Goal: Task Accomplishment & Management: Use online tool/utility

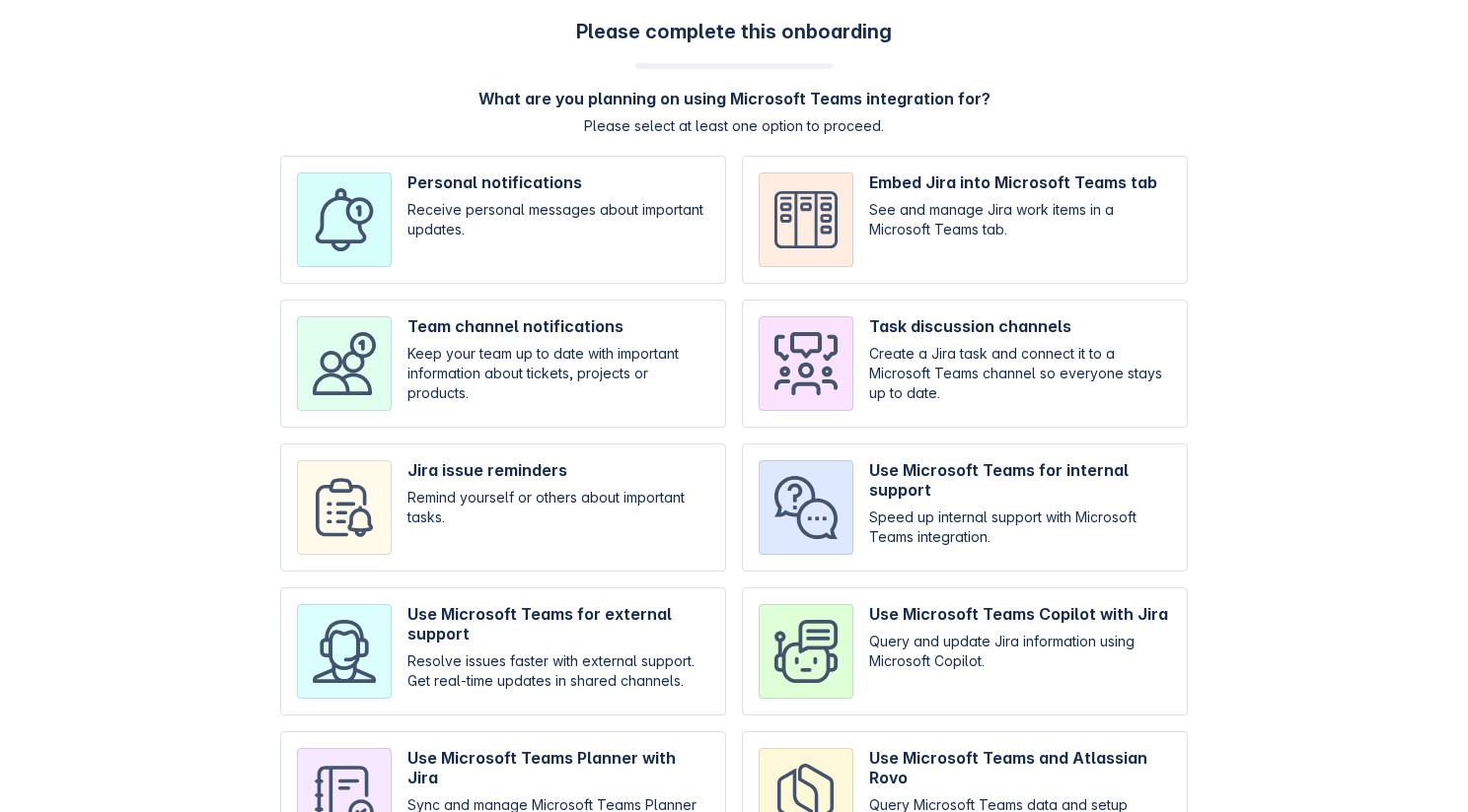
click at [553, 249] on input "checkbox" at bounding box center [503, 219] width 446 height 128
checkbox input "true"
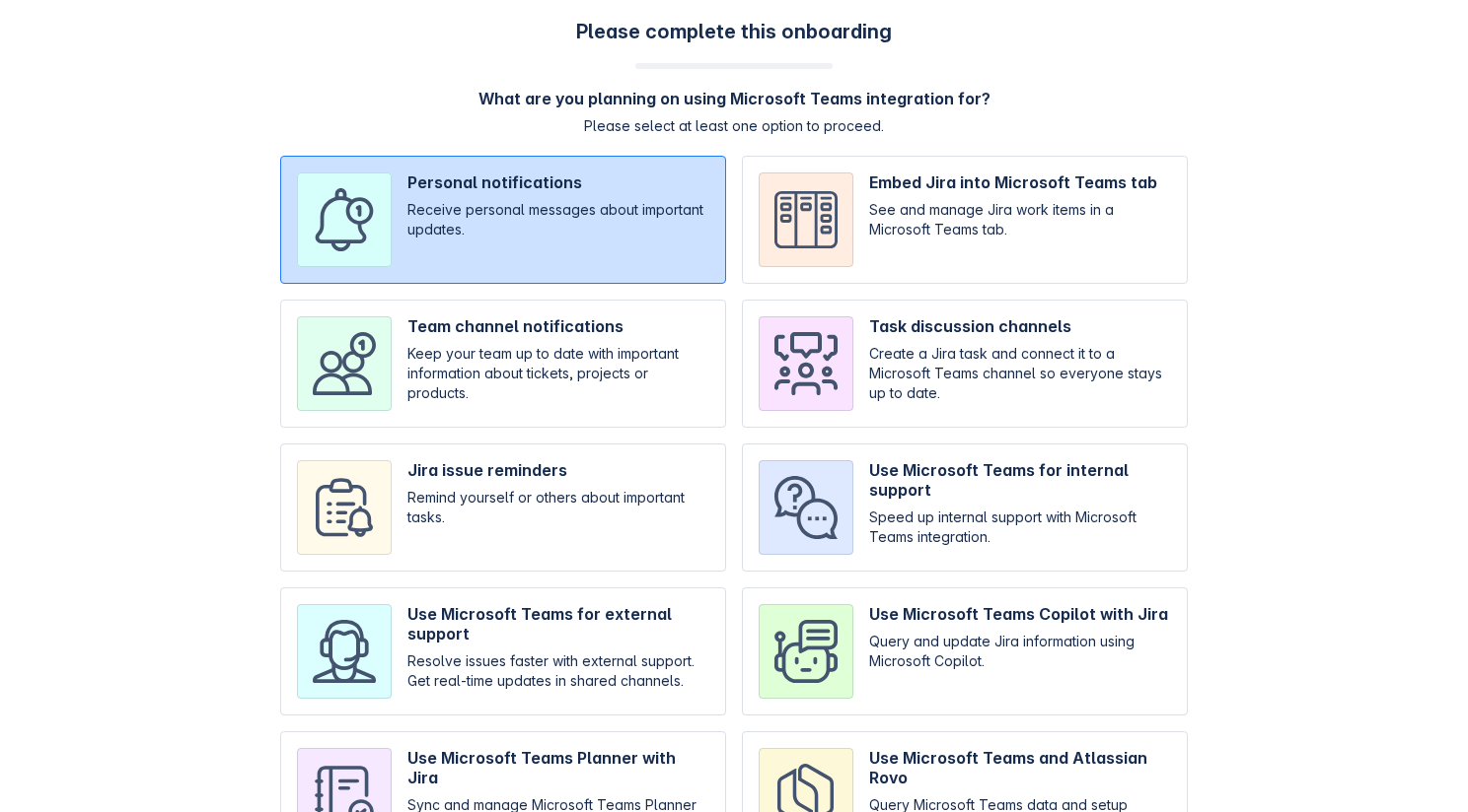
click at [520, 333] on input "checkbox" at bounding box center [503, 363] width 446 height 128
checkbox input "true"
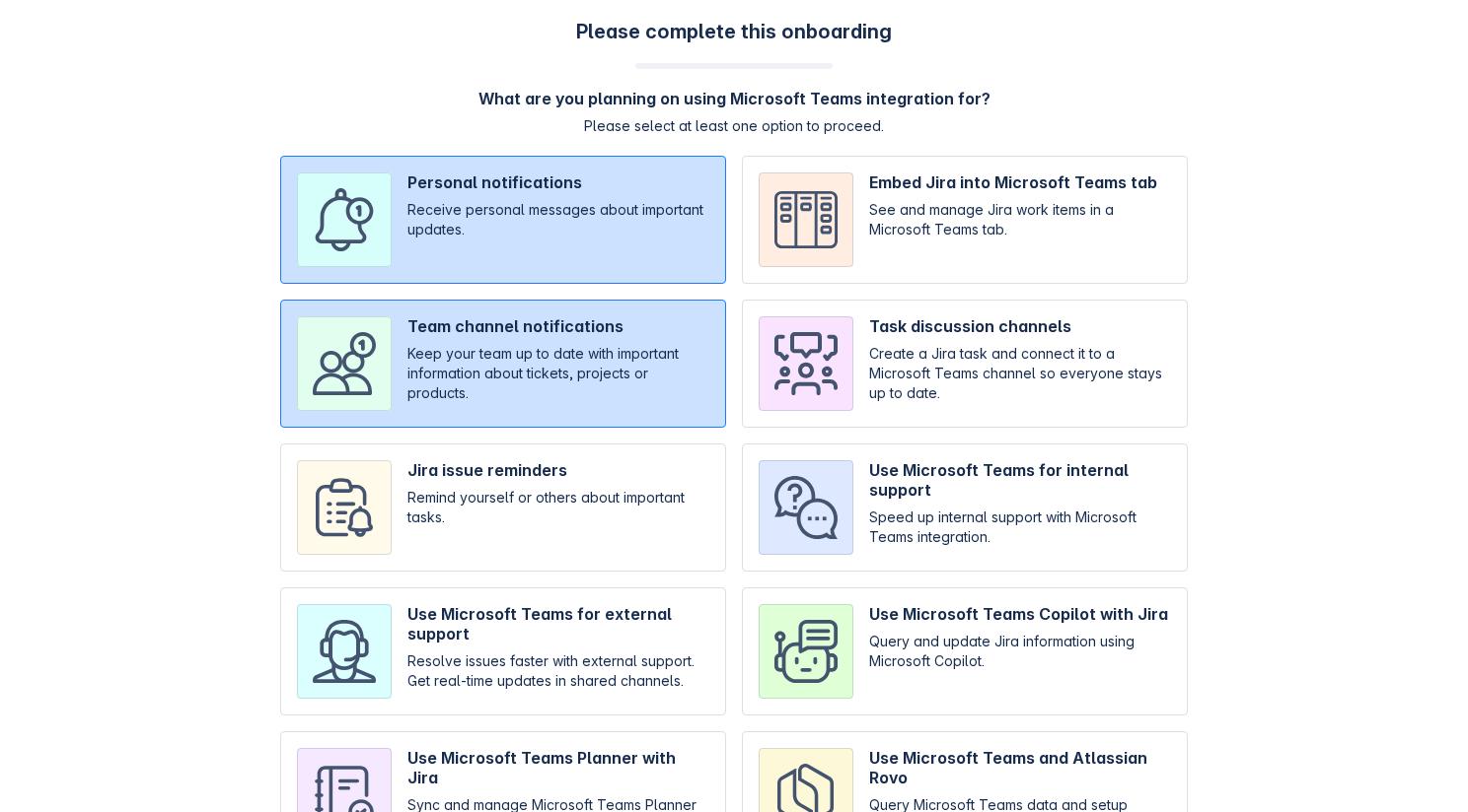
click at [495, 458] on input "checkbox" at bounding box center [503, 508] width 446 height 128
checkbox input "true"
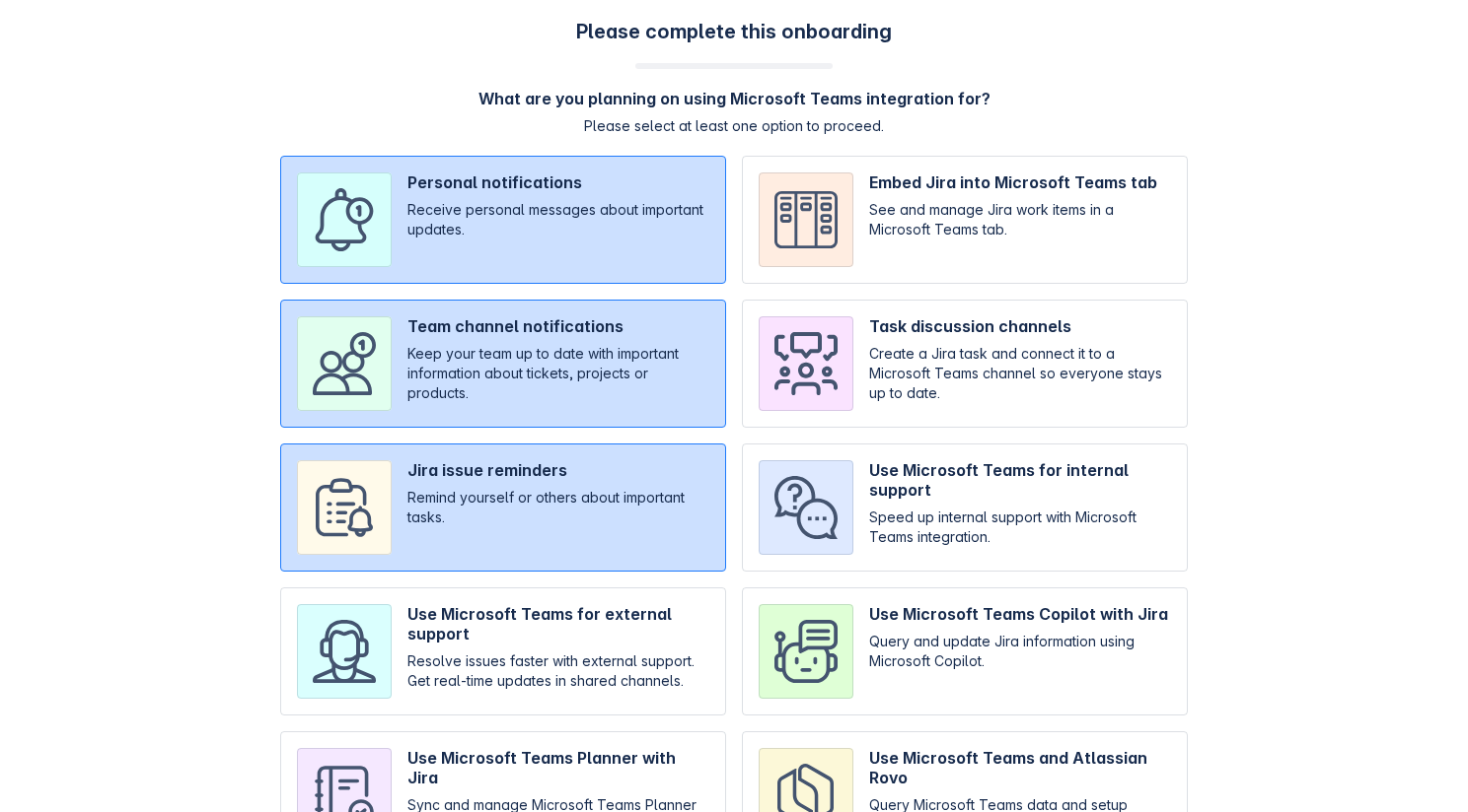
scroll to position [119, 0]
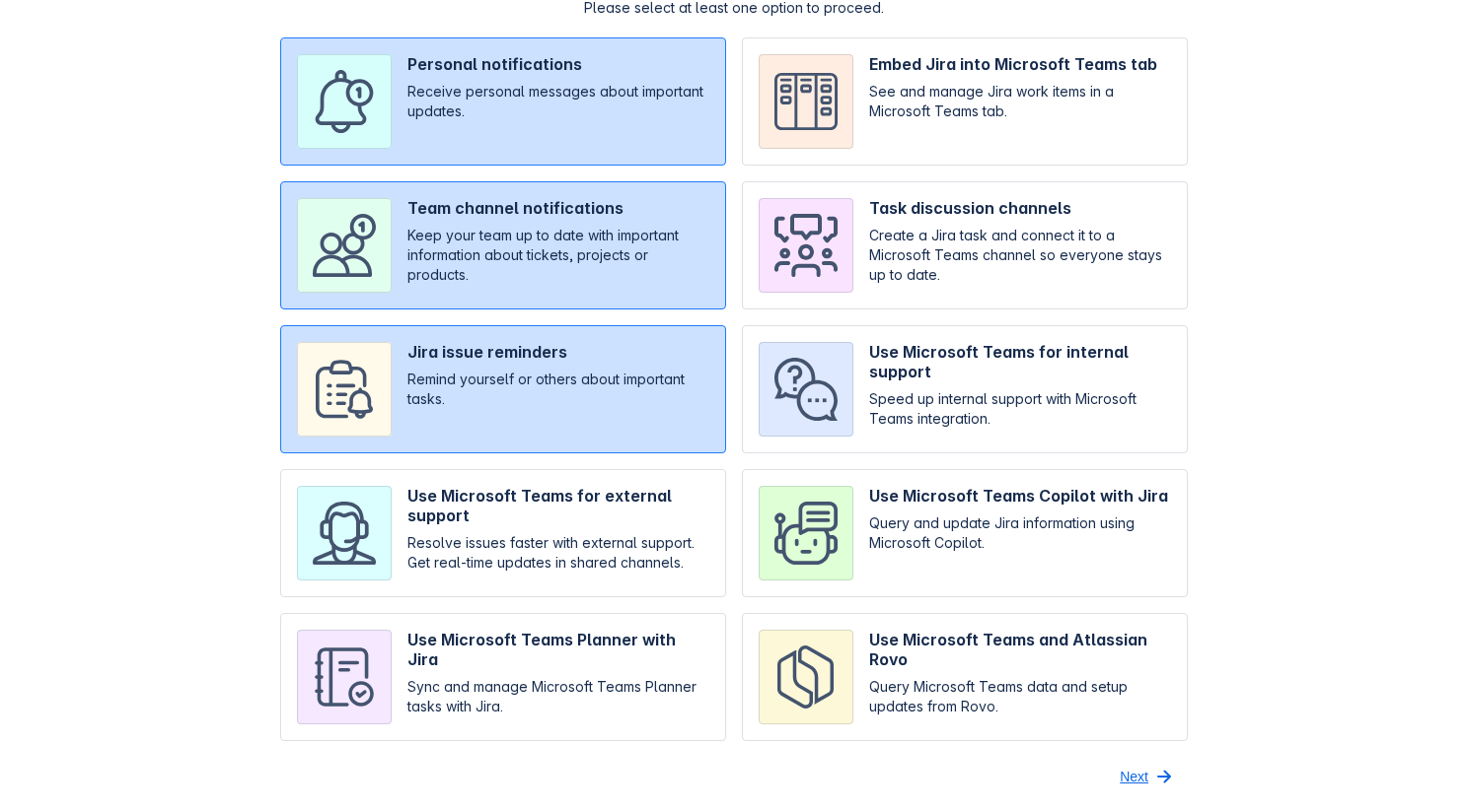
click at [1137, 779] on span "Next" at bounding box center [1134, 777] width 29 height 32
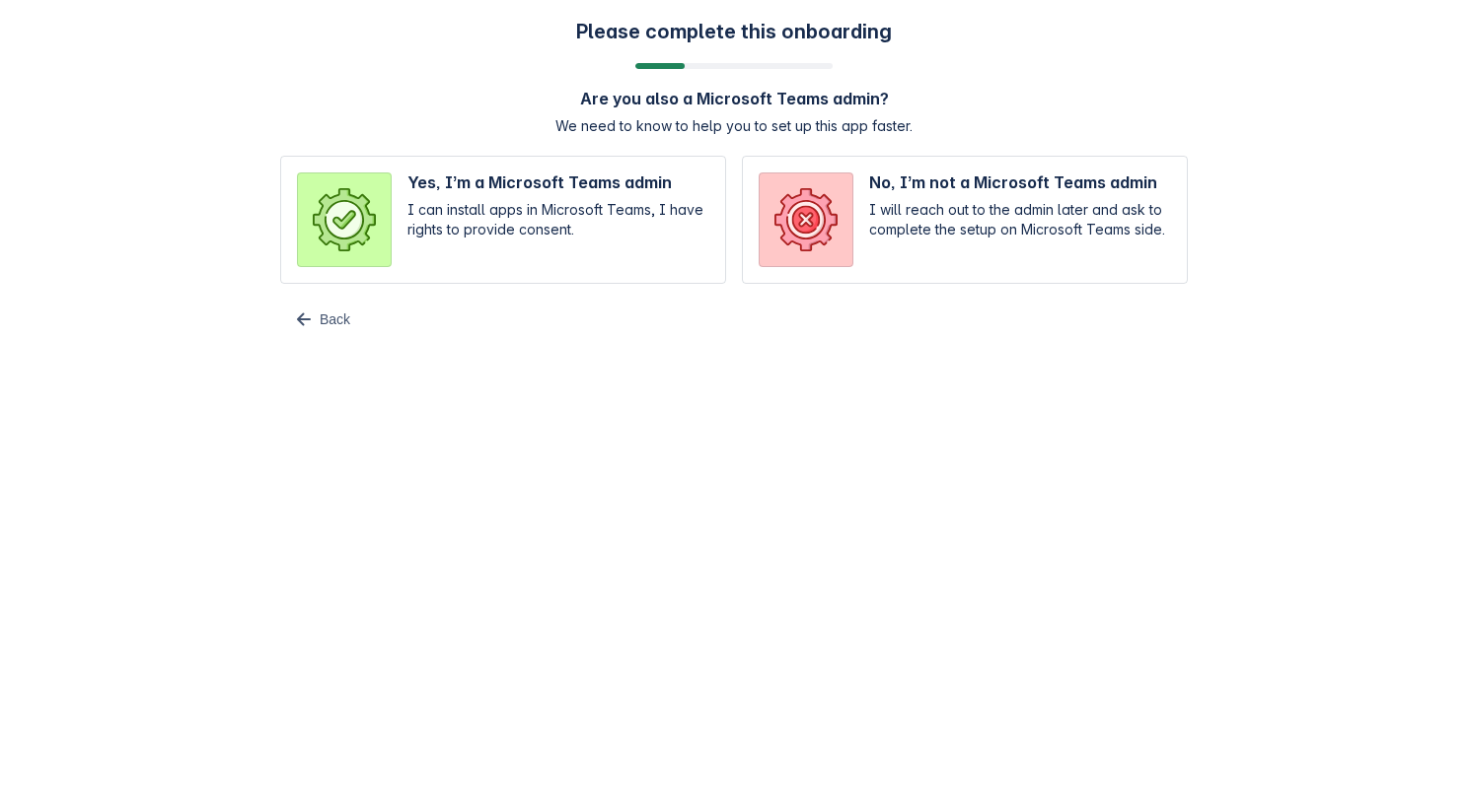
scroll to position [0, 0]
click at [643, 217] on input "radio" at bounding box center [503, 219] width 446 height 128
radio input "true"
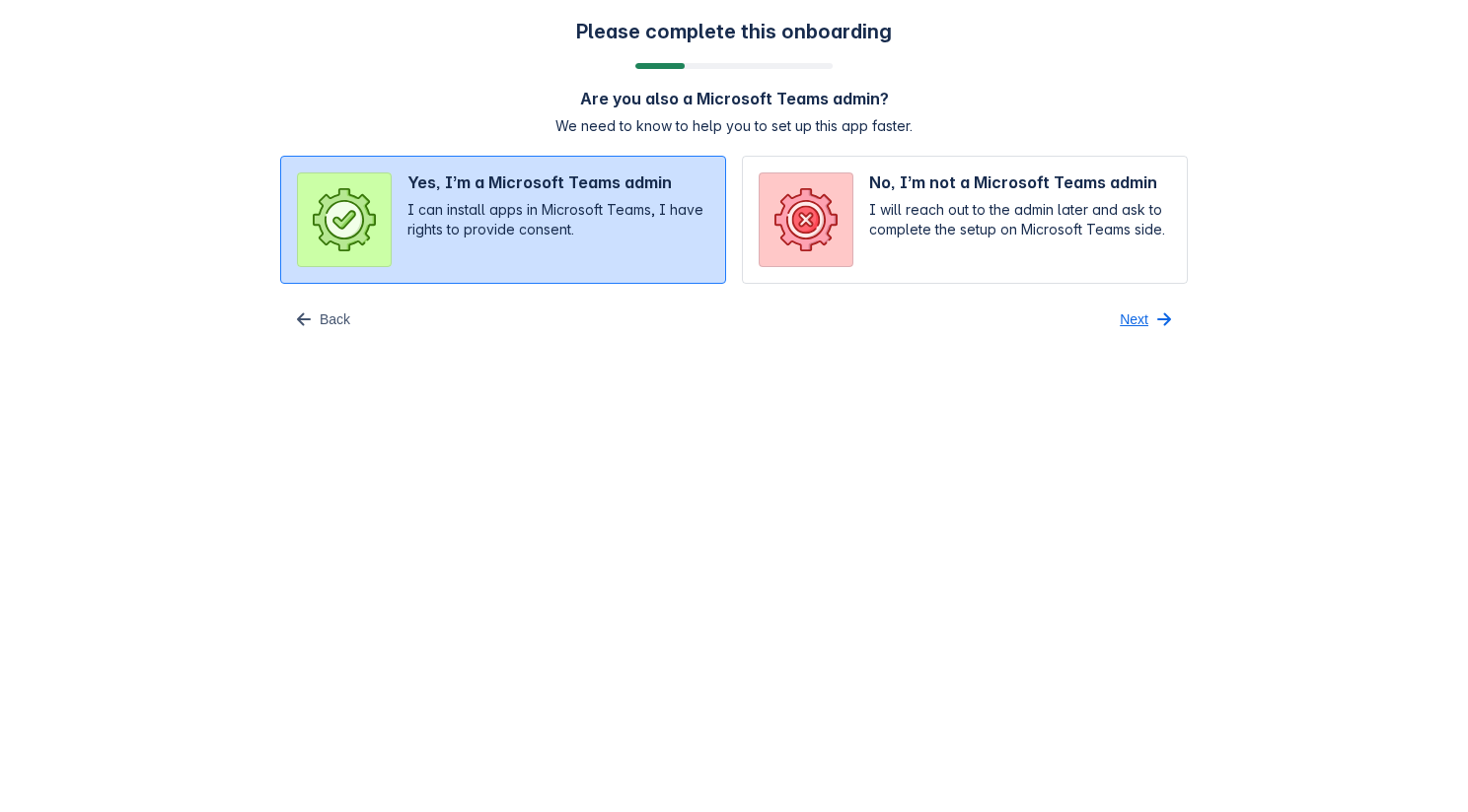
click at [1138, 305] on span "Next" at bounding box center [1134, 319] width 29 height 32
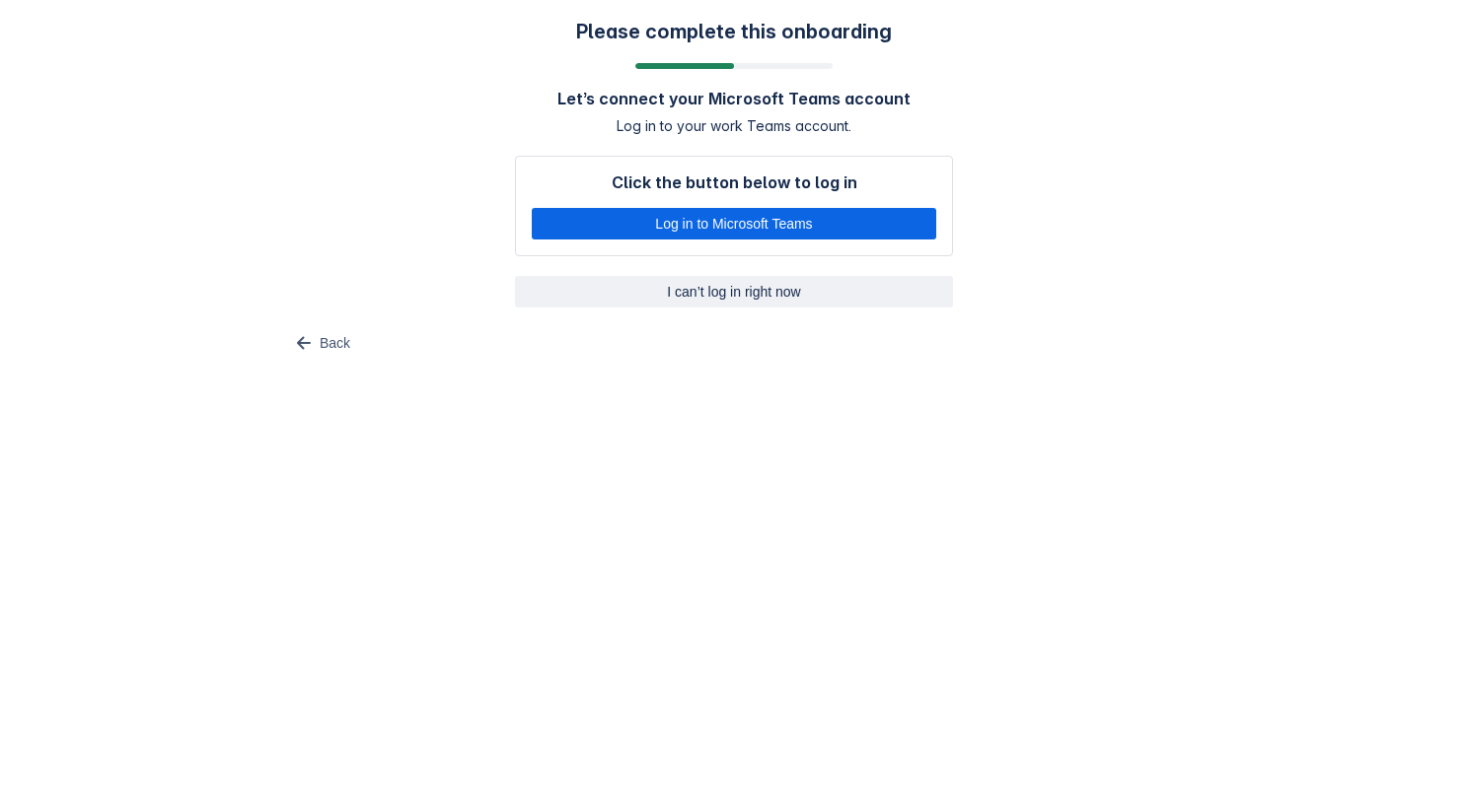
click at [763, 291] on span "I can’t log in right now" at bounding box center [734, 292] width 414 height 32
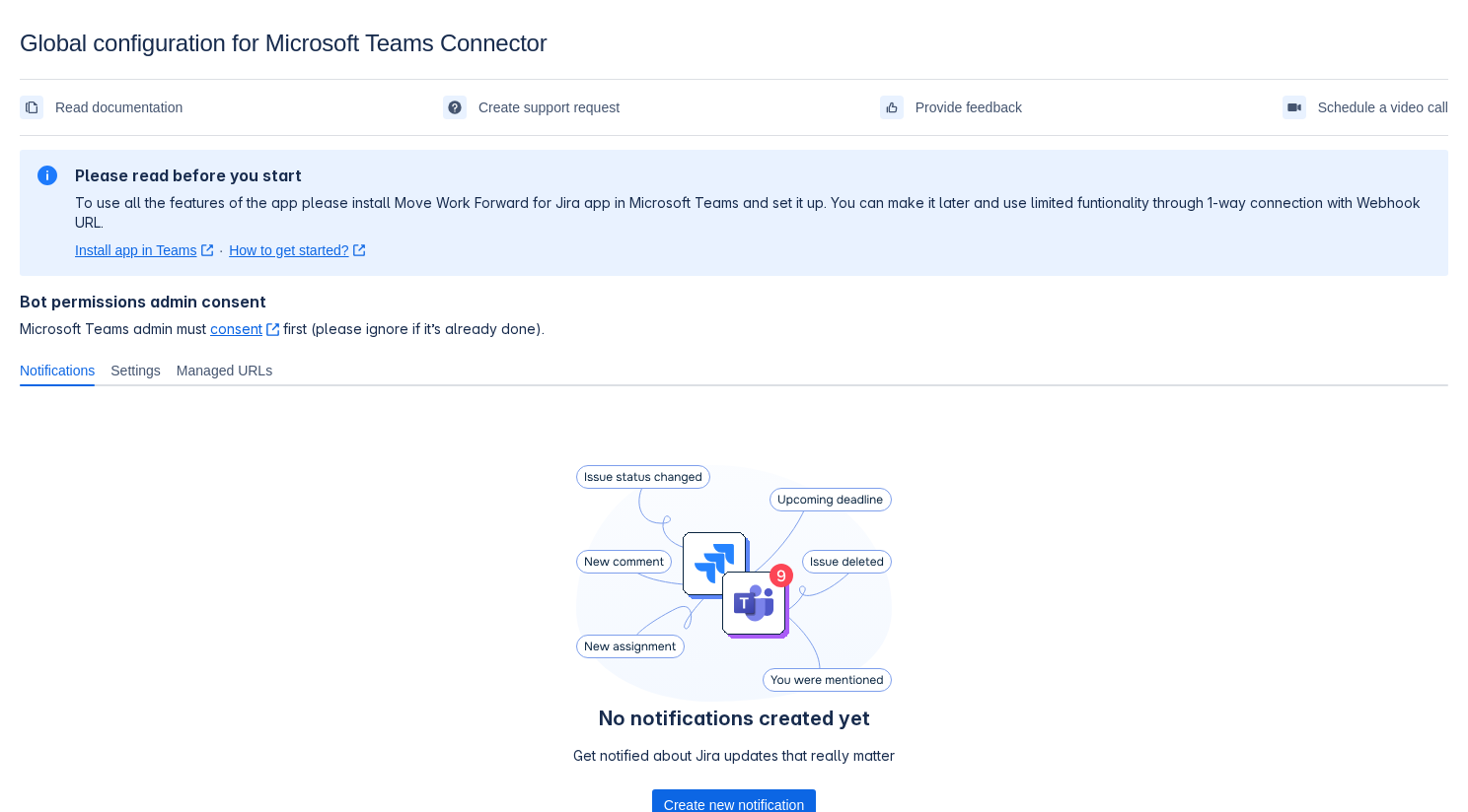
scroll to position [155, 0]
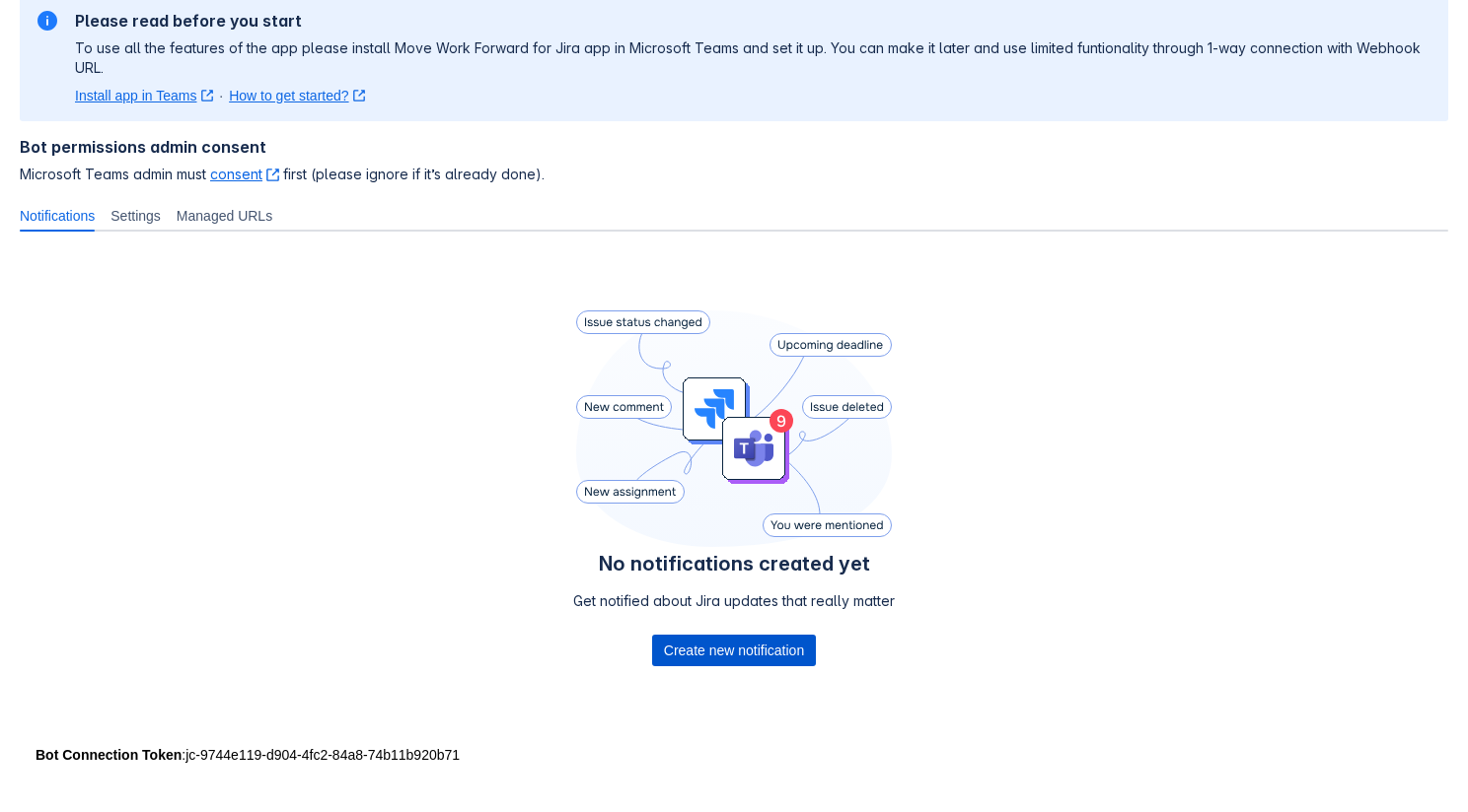
click at [741, 634] on span "Create new notification" at bounding box center [734, 650] width 140 height 32
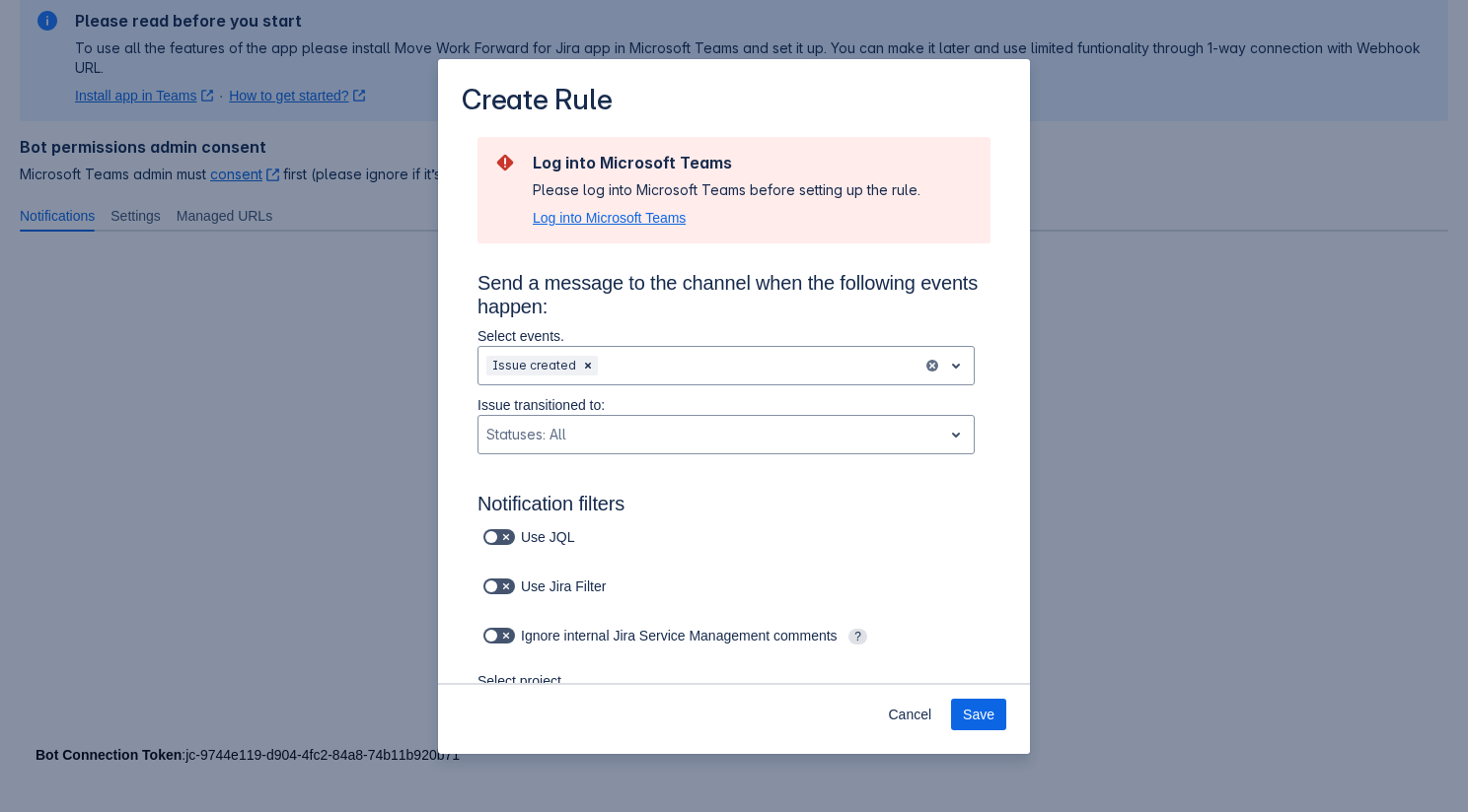
click at [604, 219] on span "Log into Microsoft Teams" at bounding box center [609, 218] width 153 height 20
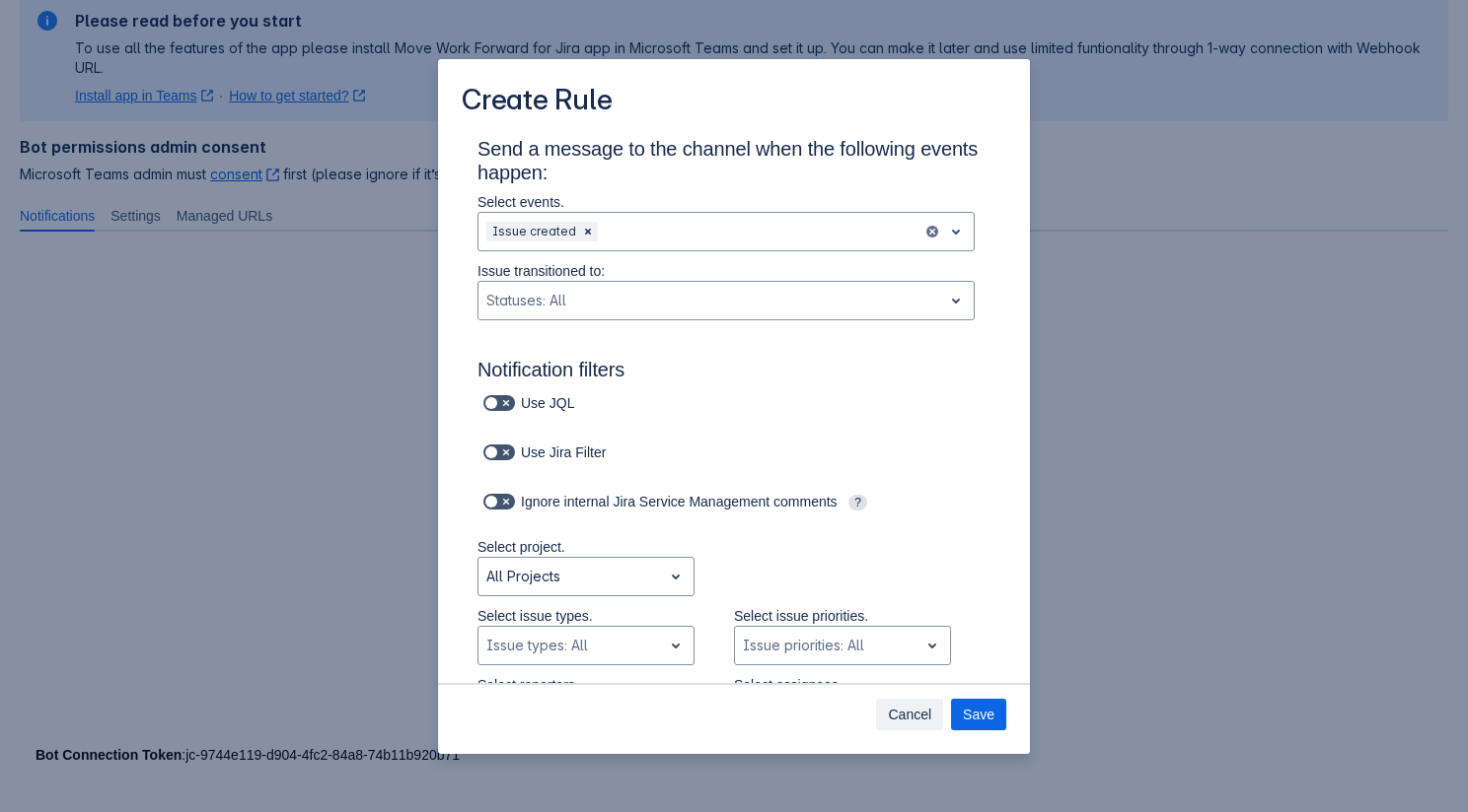
click at [885, 702] on button "Cancel" at bounding box center [909, 715] width 67 height 32
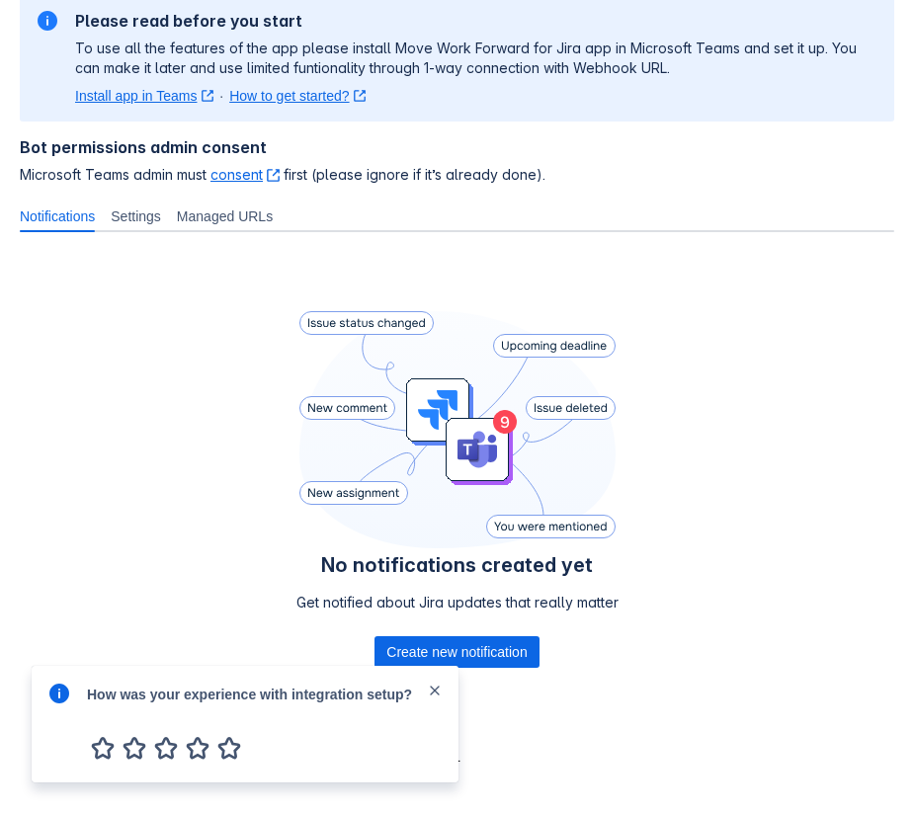
click at [435, 690] on span "close" at bounding box center [435, 691] width 16 height 16
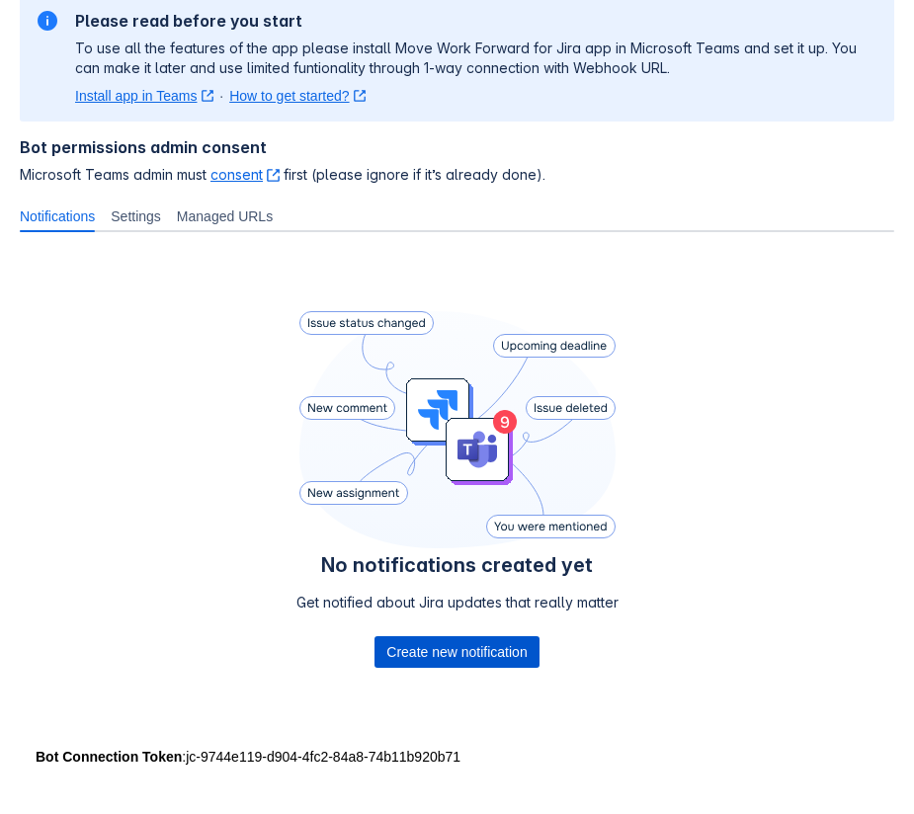
click at [430, 637] on span "Create new notification" at bounding box center [456, 652] width 140 height 32
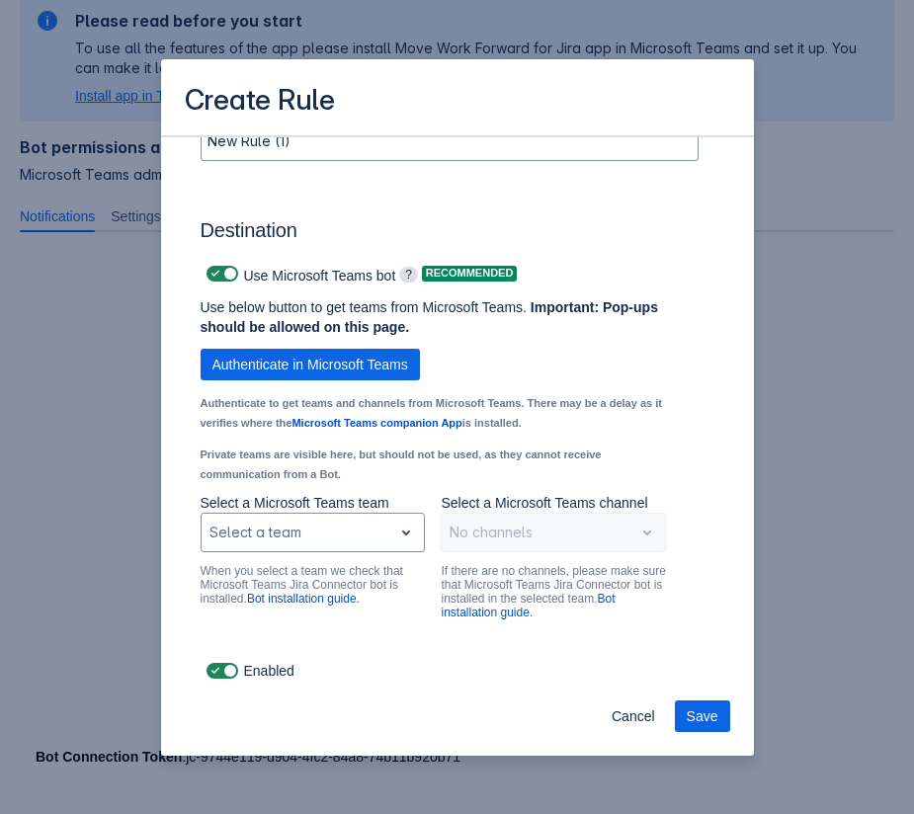
scroll to position [1374, 0]
click at [338, 370] on span "Authenticate in Microsoft Teams" at bounding box center [310, 365] width 196 height 32
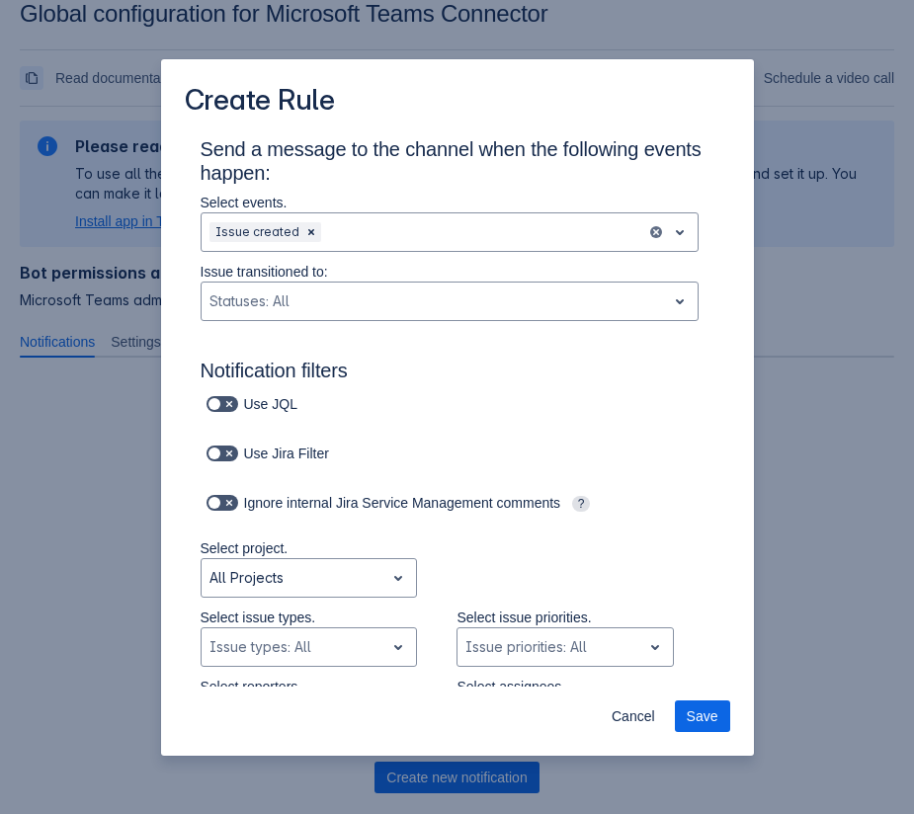
scroll to position [155, 0]
